Goal: Communication & Community: Answer question/provide support

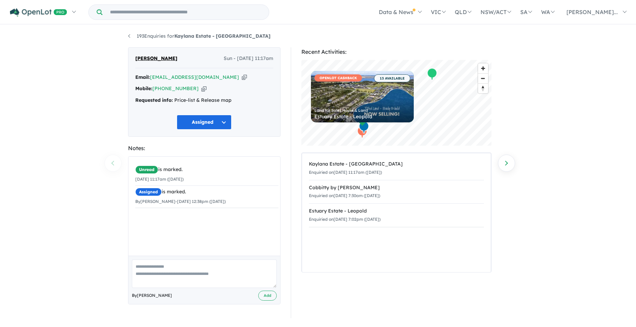
click at [141, 267] on textarea at bounding box center [204, 273] width 145 height 28
type textarea "**********"
click at [268, 295] on button "Add" at bounding box center [267, 296] width 19 height 10
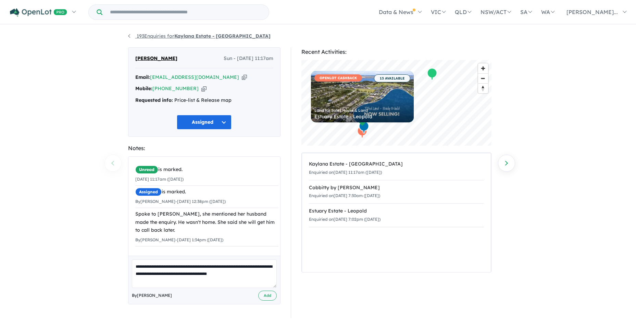
click at [130, 36] on link "193 Enquiries for Kaylana Estate - [GEOGRAPHIC_DATA]" at bounding box center [199, 36] width 143 height 6
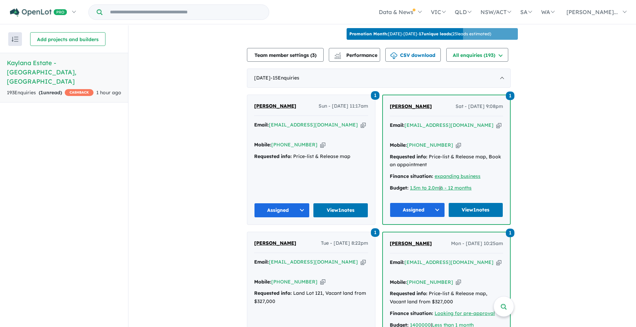
scroll to position [240, 0]
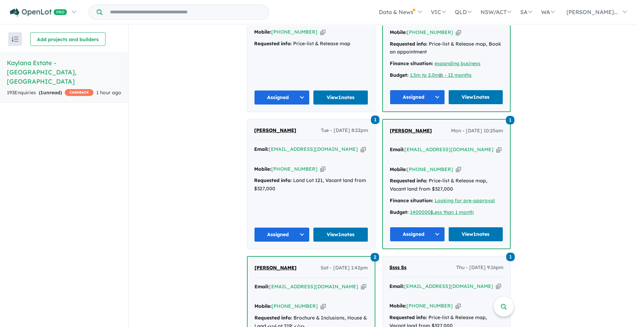
drag, startPoint x: 177, startPoint y: 167, endPoint x: 157, endPoint y: 122, distance: 50.0
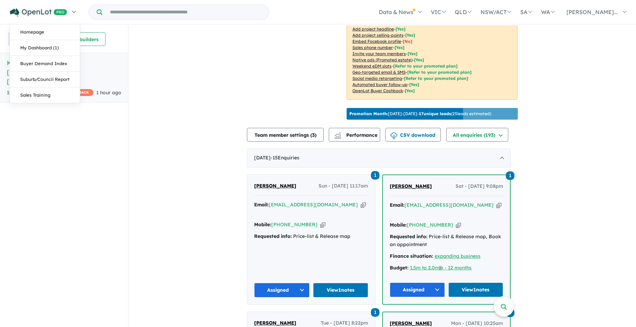
scroll to position [0, 0]
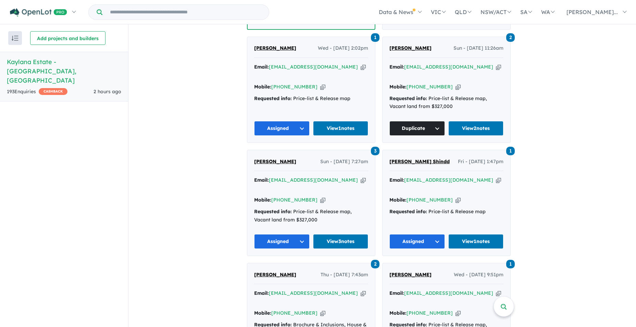
scroll to position [754, 0]
